Goal: Navigation & Orientation: Find specific page/section

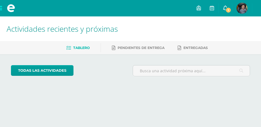
click at [227, 9] on span "1" at bounding box center [228, 10] width 6 height 6
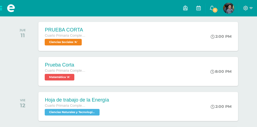
scroll to position [82, 0]
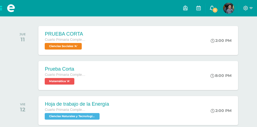
click at [212, 7] on icon at bounding box center [212, 7] width 4 height 5
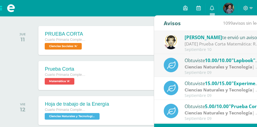
click at [205, 40] on span "[PERSON_NAME]" at bounding box center [203, 37] width 38 height 6
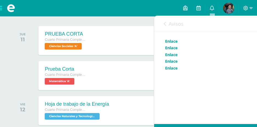
scroll to position [192, 0]
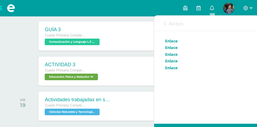
click at [174, 41] on link "Enlace" at bounding box center [171, 40] width 13 height 5
